Goal: Browse casually

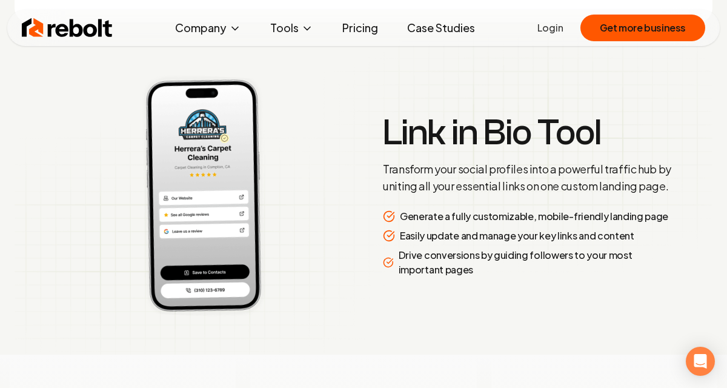
scroll to position [2505, 0]
click at [210, 185] on img at bounding box center [198, 196] width 303 height 254
click at [397, 198] on div "Link in Bio Tool Transform your social profiles into a powerful traffic hub by …" at bounding box center [528, 196] width 291 height 162
click at [410, 151] on h3 "Link in Bio Tool" at bounding box center [528, 133] width 291 height 36
click at [233, 154] on img at bounding box center [198, 196] width 303 height 254
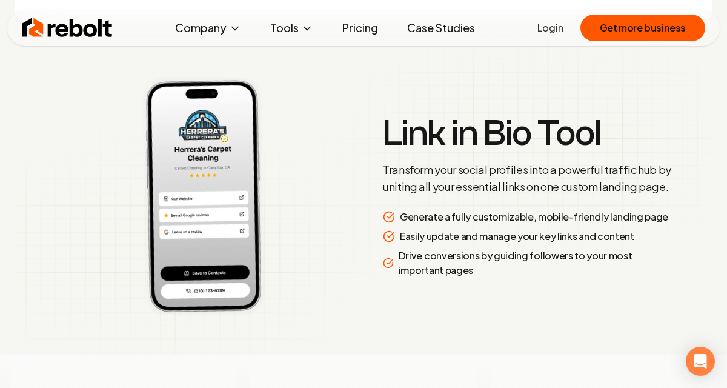
click at [232, 155] on img at bounding box center [198, 196] width 303 height 254
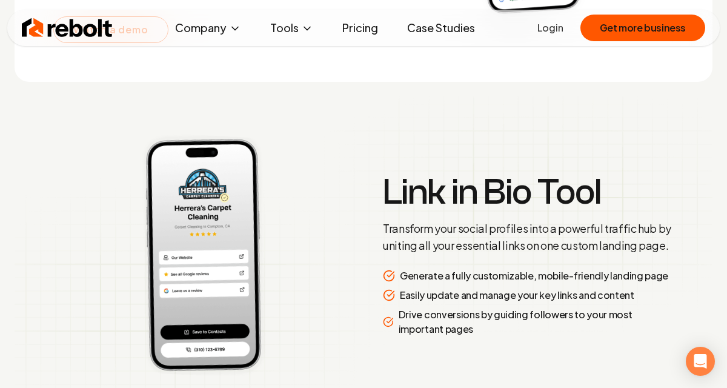
click at [409, 197] on h3 "Link in Bio Tool" at bounding box center [528, 192] width 291 height 36
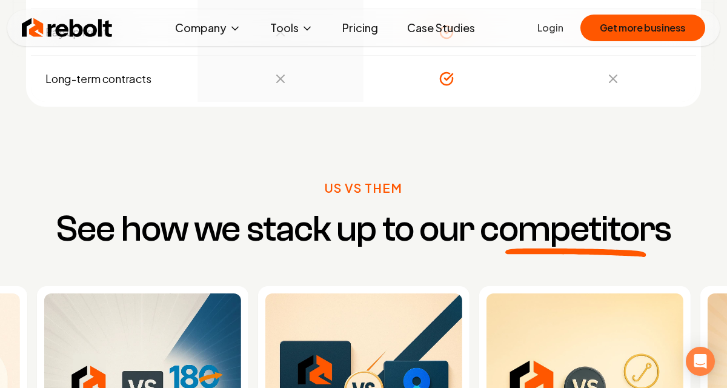
scroll to position [4178, 0]
